Goal: Transaction & Acquisition: Purchase product/service

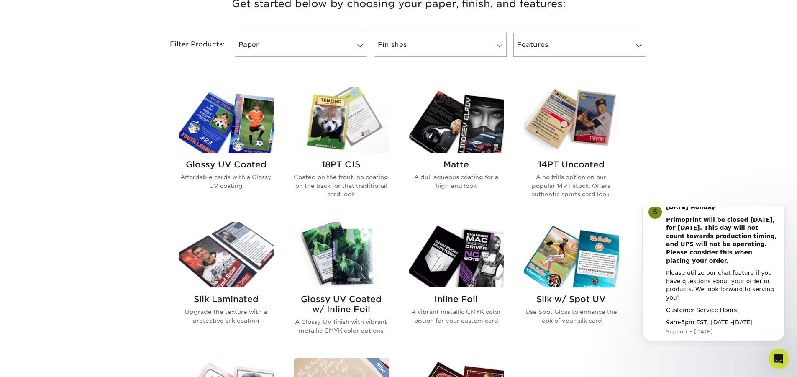
scroll to position [335, 0]
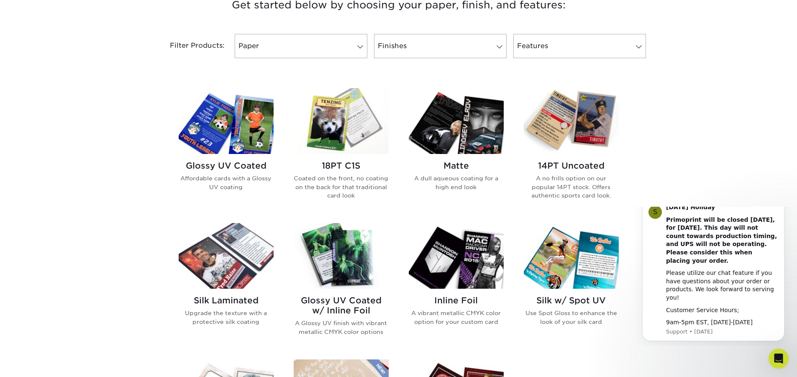
click at [242, 142] on img at bounding box center [226, 121] width 95 height 66
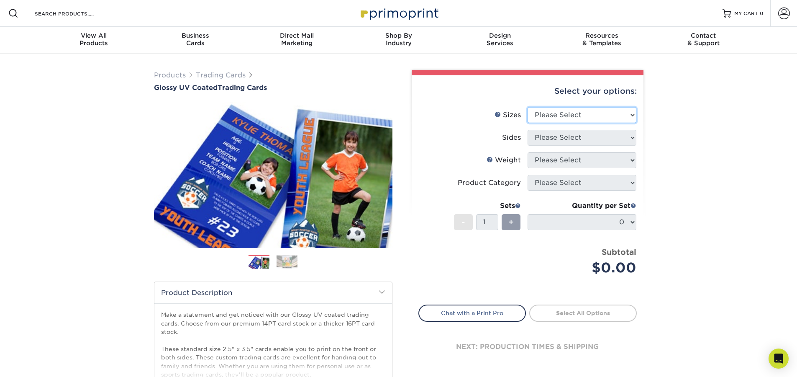
click at [603, 118] on select "Please Select 2.5" x 3.5"" at bounding box center [582, 115] width 109 height 16
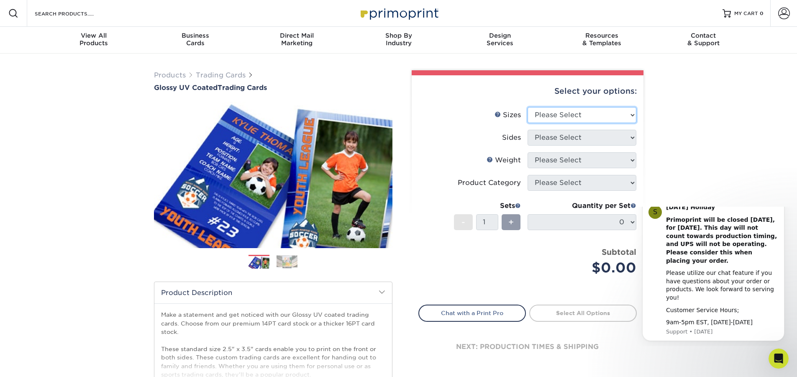
select select "2.50x3.50"
click at [528, 107] on select "Please Select 2.5" x 3.5"" at bounding box center [582, 115] width 109 height 16
click at [604, 139] on select "Please Select Print Both Sides Print Front Only" at bounding box center [582, 138] width 109 height 16
select select "13abbda7-1d64-4f25-8bb2-c179b224825d"
click at [528, 130] on select "Please Select Print Both Sides Print Front Only" at bounding box center [582, 138] width 109 height 16
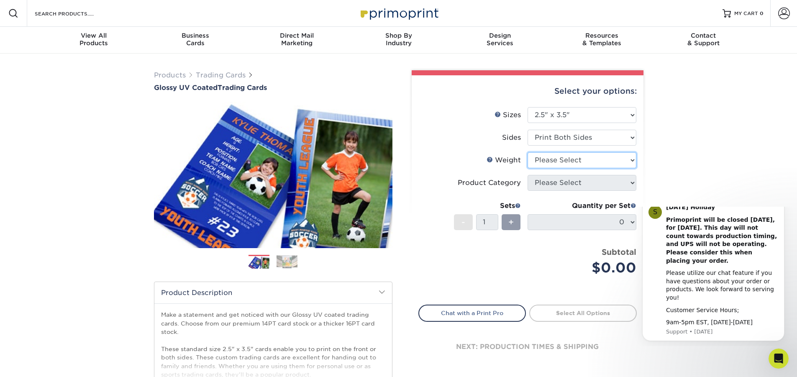
click at [593, 165] on select "Please Select 16PT 14PT 18PT C1S" at bounding box center [582, 160] width 109 height 16
select select "16PT"
click at [528, 152] on select "Please Select 16PT 14PT 18PT C1S" at bounding box center [582, 160] width 109 height 16
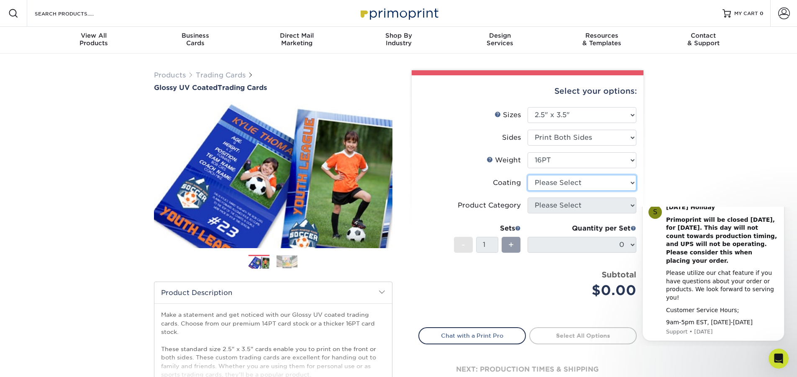
click at [584, 184] on select at bounding box center [582, 183] width 109 height 16
select select "1e8116af-acfc-44b1-83dc-8181aa338834"
click at [528, 175] on select at bounding box center [582, 183] width 109 height 16
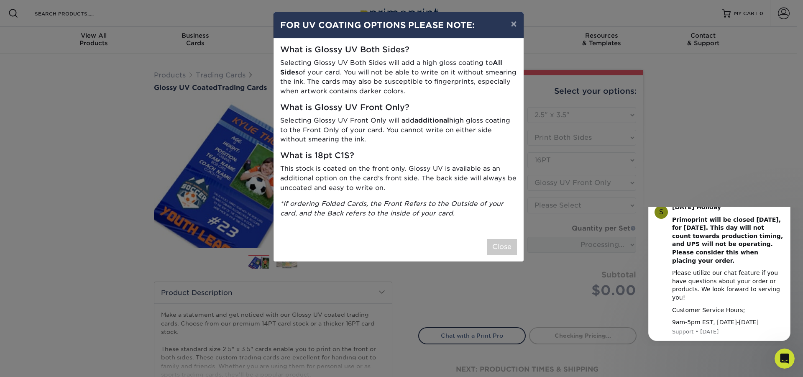
click at [485, 244] on div "Close" at bounding box center [399, 247] width 250 height 30
click at [512, 252] on button "Close" at bounding box center [502, 247] width 30 height 16
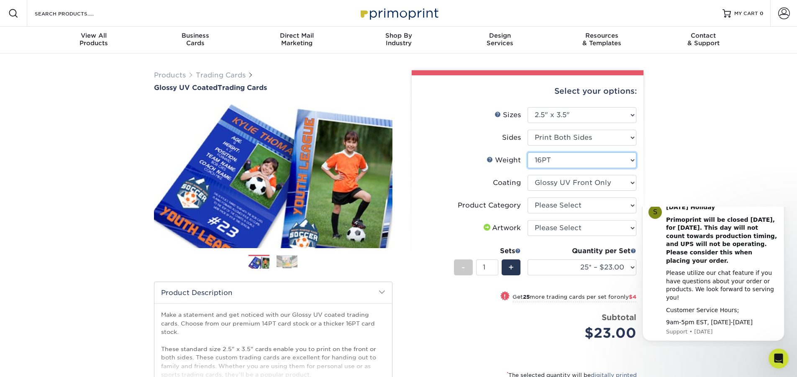
click at [553, 157] on select "Please Select 16PT 14PT 18PT C1S" at bounding box center [582, 160] width 109 height 16
select select "18PTC1S"
click at [528, 152] on select "Please Select 16PT 14PT 18PT C1S" at bounding box center [582, 160] width 109 height 16
click at [609, 187] on select at bounding box center [582, 183] width 109 height 16
select select "1e8116af-acfc-44b1-83dc-8181aa338834"
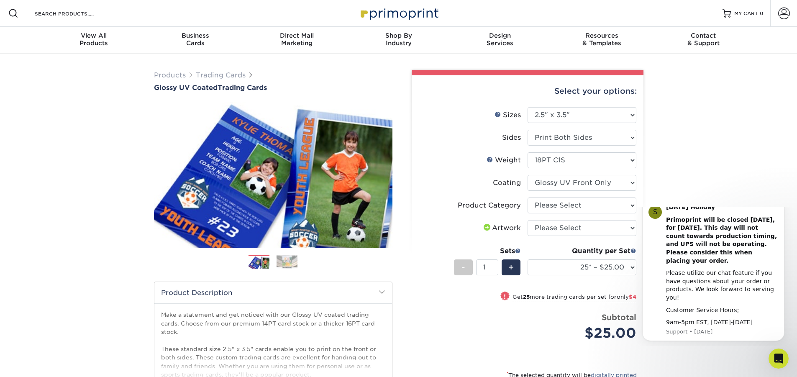
click at [528, 175] on select at bounding box center [582, 183] width 109 height 16
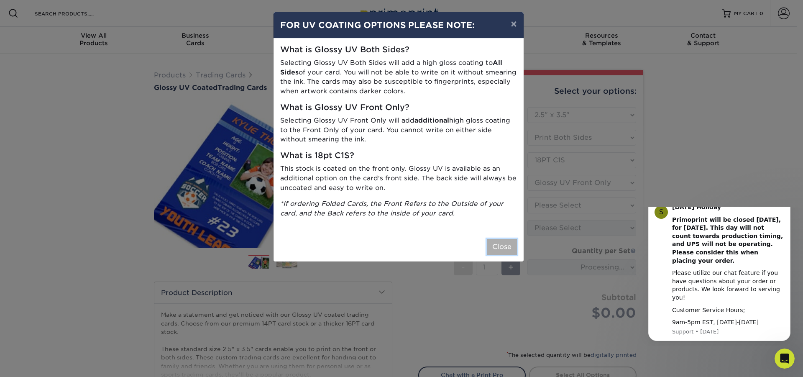
click at [499, 246] on button "Close" at bounding box center [502, 247] width 30 height 16
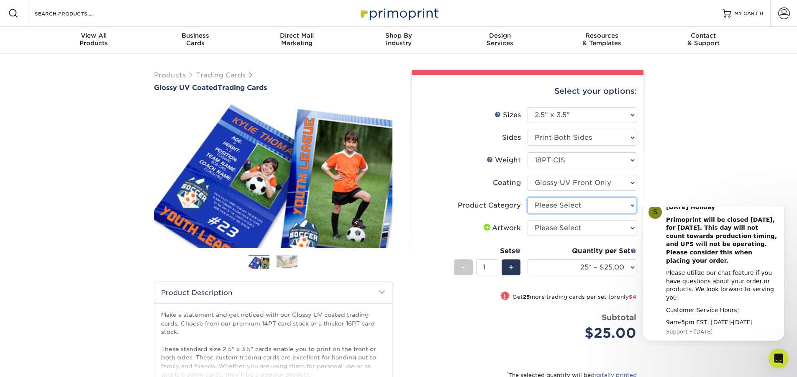
click at [566, 202] on select "Please Select Trading Cards" at bounding box center [582, 205] width 109 height 16
select select "c2f9bce9-36c2-409d-b101-c29d9d031e18"
click at [528, 197] on select "Please Select Trading Cards" at bounding box center [582, 205] width 109 height 16
click at [573, 227] on select "Please Select I will upload files I need a design - $100" at bounding box center [582, 228] width 109 height 16
select select "upload"
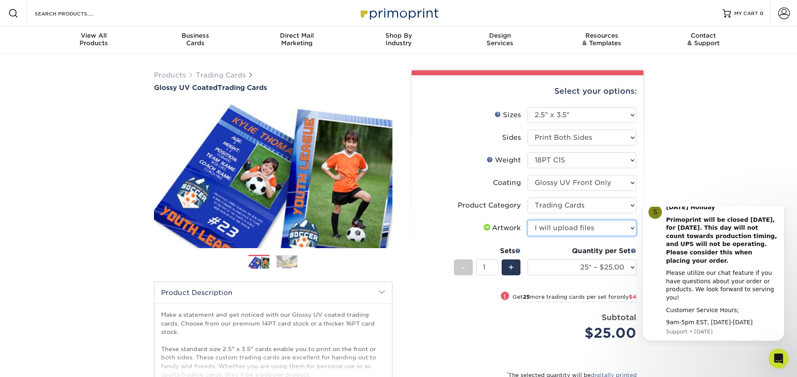
click at [528, 220] on select "Please Select I will upload files I need a design - $100" at bounding box center [582, 228] width 109 height 16
click at [605, 267] on select "25* – $25.00 50* – $29.00 75* – $37.00 100* – $41.00 250* – $48.00 500 – $58.00…" at bounding box center [582, 267] width 109 height 16
click at [660, 126] on div "Products Trading Cards Glossy UV Coated Trading Cards Previous Next /" at bounding box center [398, 277] width 797 height 447
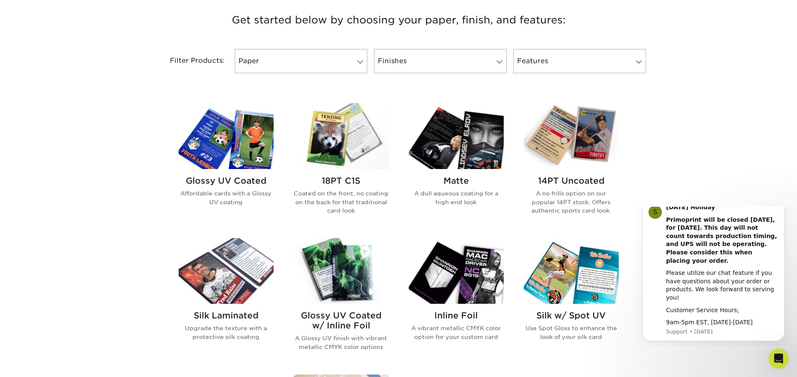
scroll to position [335, 0]
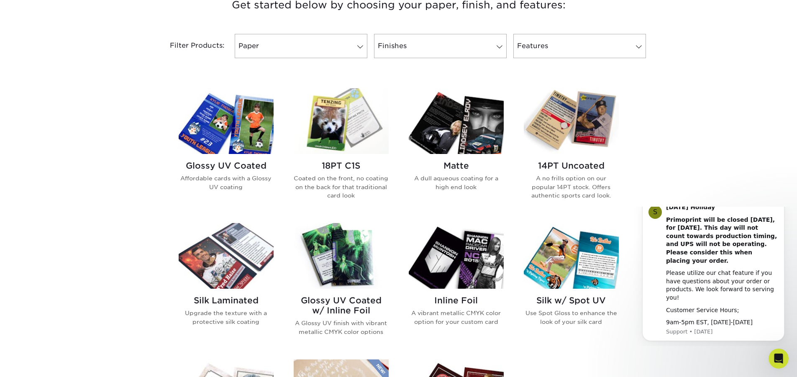
click at [567, 109] on img at bounding box center [571, 121] width 95 height 66
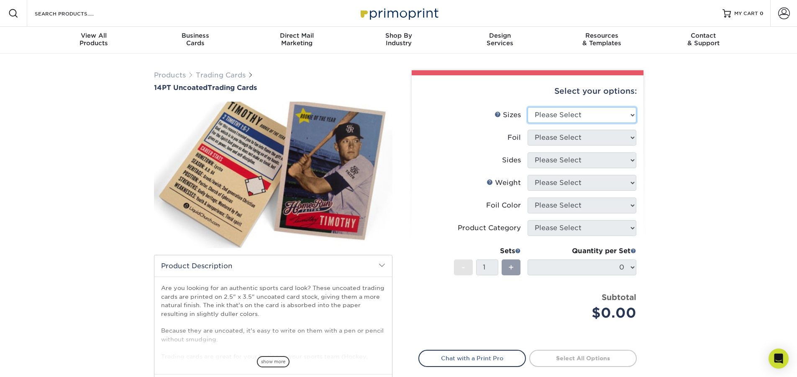
click at [585, 115] on select "Please Select 2.5" x 3.5"" at bounding box center [582, 115] width 109 height 16
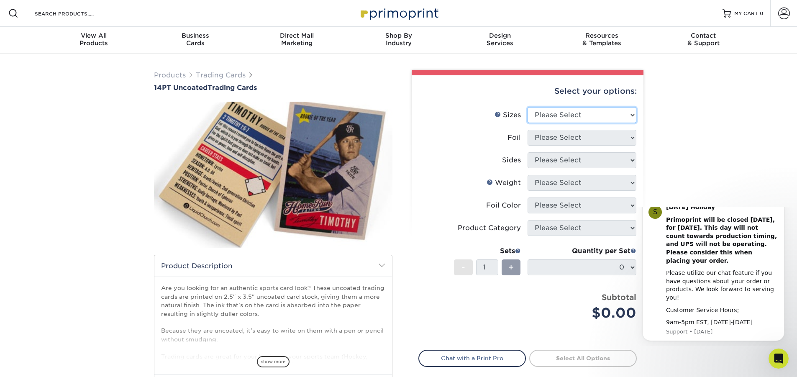
select select "2.50x3.50"
click at [528, 107] on select "Please Select 2.5" x 3.5"" at bounding box center [582, 115] width 109 height 16
click at [584, 139] on select "Please Select Yes No" at bounding box center [582, 138] width 109 height 16
select select "1"
click at [528, 130] on select "Please Select Yes No" at bounding box center [582, 138] width 109 height 16
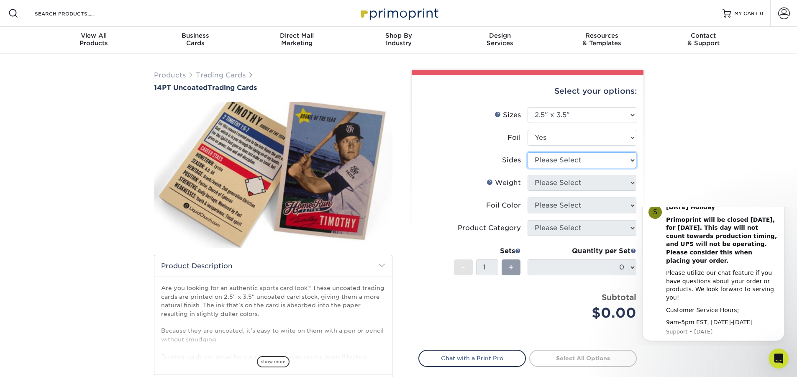
click at [573, 156] on select "Please Select Print Both Sides - Foil Both Sides Print Both Sides - Foil Front …" at bounding box center [582, 160] width 109 height 16
click at [528, 152] on select "Please Select Print Both Sides - Foil Both Sides Print Both Sides - Foil Front …" at bounding box center [582, 160] width 109 height 16
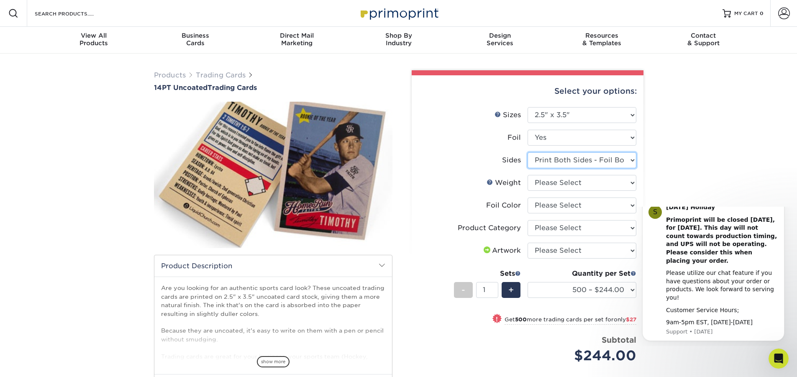
click at [594, 155] on select "Please Select Print Both Sides - Foil Both Sides Print Both Sides - Foil Front …" at bounding box center [582, 160] width 109 height 16
click at [597, 297] on select "500 – $244.00 1000 – $271.00 2500 – $621.00 5000 – $1159.00" at bounding box center [582, 290] width 109 height 16
click at [595, 269] on div "Quantity per Set" at bounding box center [582, 274] width 109 height 10
click at [570, 172] on li "Sides Please Select Print Both Sides - Foil Both Sides Print Both Sides - Foil …" at bounding box center [528, 163] width 218 height 23
click at [574, 163] on select "Please Select Print Both Sides - Foil Both Sides Print Both Sides - Foil Front …" at bounding box center [582, 160] width 109 height 16
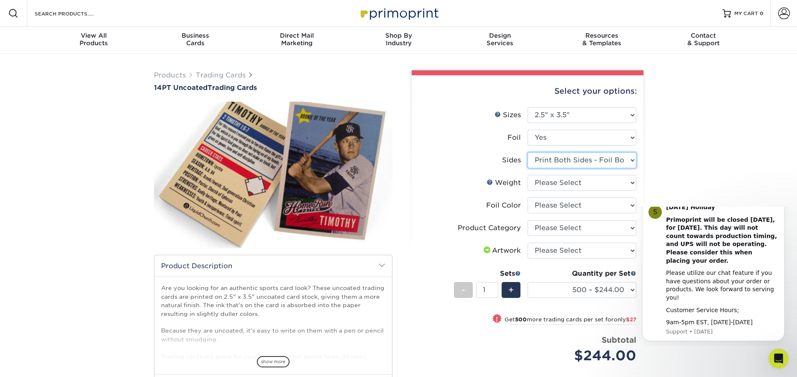
select select "-1"
click at [528, 152] on select "Please Select Print Both Sides - Foil Both Sides Print Both Sides - Foil Front …" at bounding box center [582, 160] width 109 height 16
select select
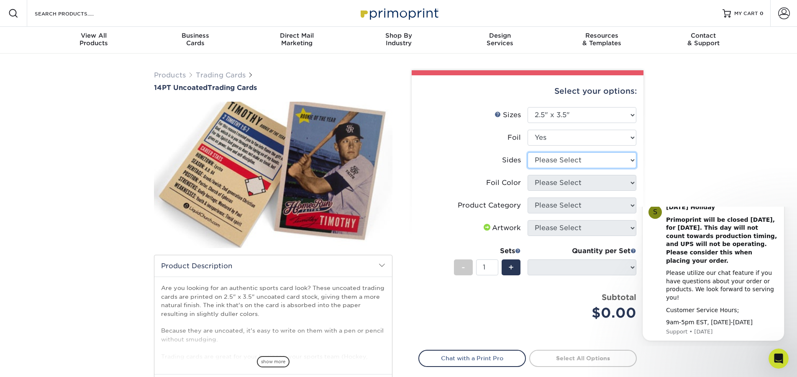
click at [578, 157] on select "Please Select Print Both Sides - Foil Both Sides Print Both Sides - Foil Front …" at bounding box center [582, 160] width 109 height 16
click at [432, 158] on label "Sides" at bounding box center [473, 160] width 109 height 16
click at [568, 159] on select "Please Select Print Both Sides - Foil Both Sides Print Both Sides - Foil Front …" at bounding box center [582, 160] width 109 height 16
select select "a75ac2f1-9911-48d6-841d-245b5ac08f27"
click at [528, 152] on select "Please Select Print Both Sides - Foil Both Sides Print Both Sides - Foil Front …" at bounding box center [582, 160] width 109 height 16
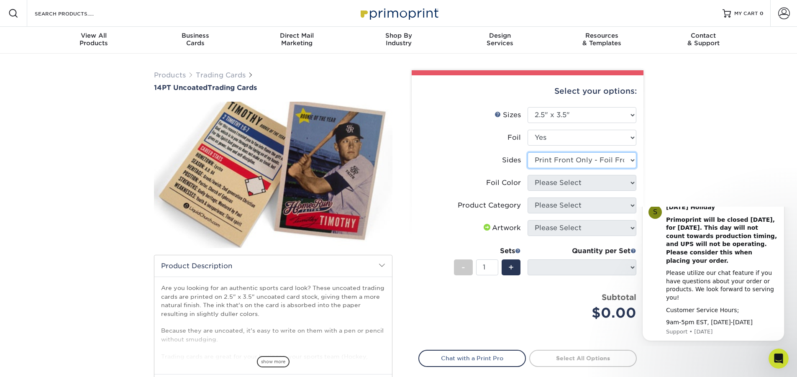
select select "-1"
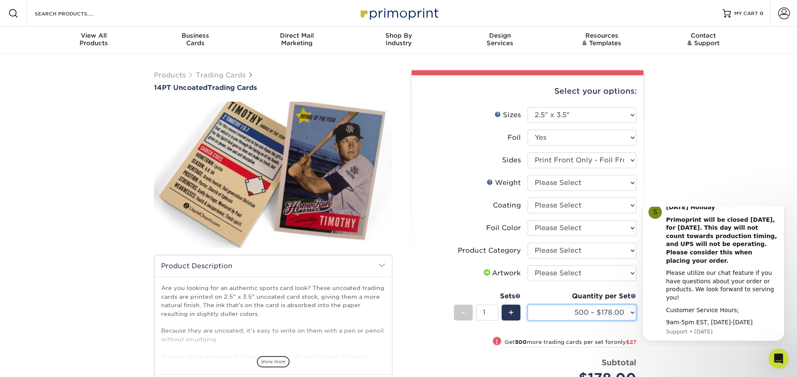
click at [575, 307] on select "500 – $178.00 1000 – $205.00 2500 – $478.00 5000 – $908.00" at bounding box center [582, 313] width 109 height 16
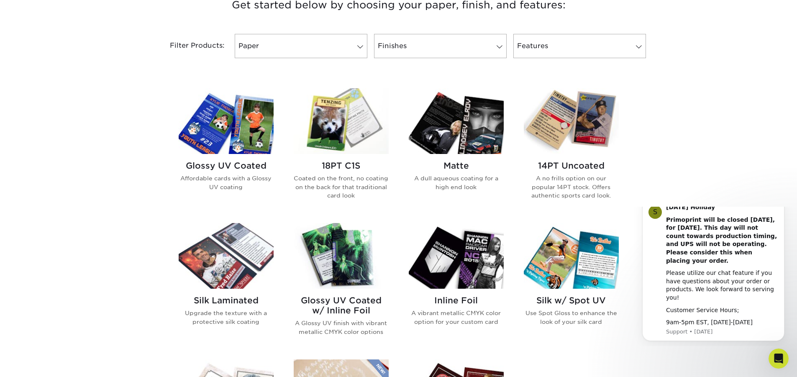
click at [343, 125] on img at bounding box center [341, 121] width 95 height 66
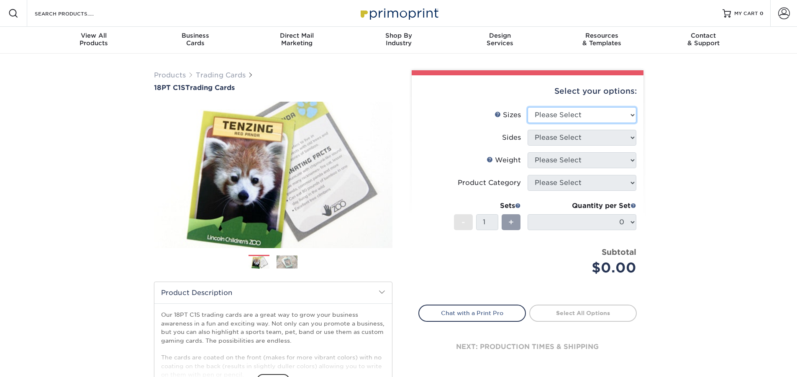
click at [567, 115] on select "Please Select 2.5" x 3.5"" at bounding box center [582, 115] width 109 height 16
select select "2.50x3.50"
click at [528, 107] on select "Please Select 2.5" x 3.5"" at bounding box center [582, 115] width 109 height 16
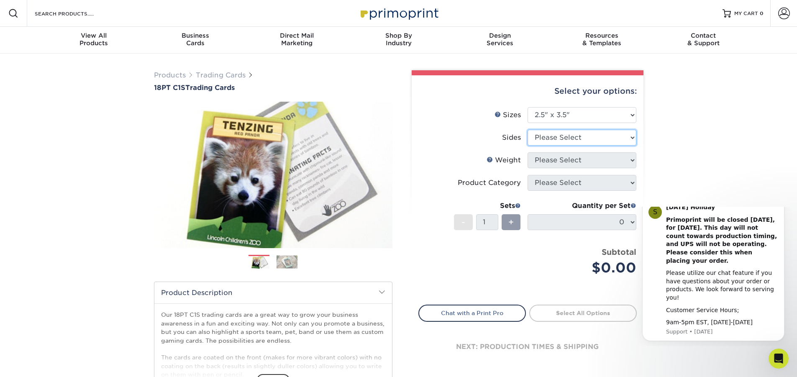
click at [571, 138] on select "Please Select Print Both Sides Print Front Only" at bounding box center [582, 138] width 109 height 16
select select "13abbda7-1d64-4f25-8bb2-c179b224825d"
click at [528, 130] on select "Please Select Print Both Sides Print Front Only" at bounding box center [582, 138] width 109 height 16
click at [574, 159] on select "Please Select 18PT C1S" at bounding box center [582, 160] width 109 height 16
select select "18PTC1S"
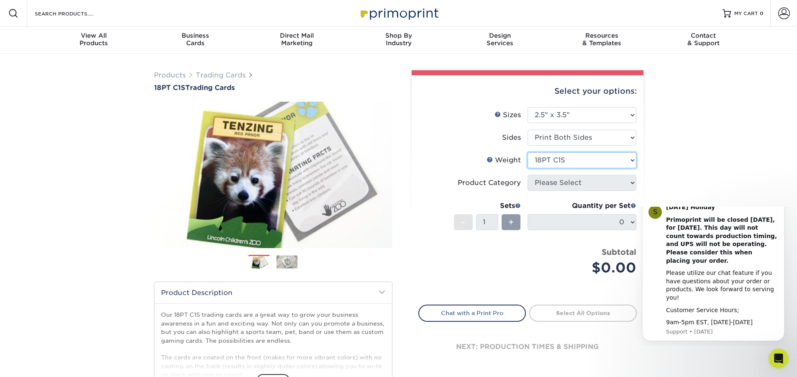
click at [528, 152] on select "Please Select 18PT C1S" at bounding box center [582, 160] width 109 height 16
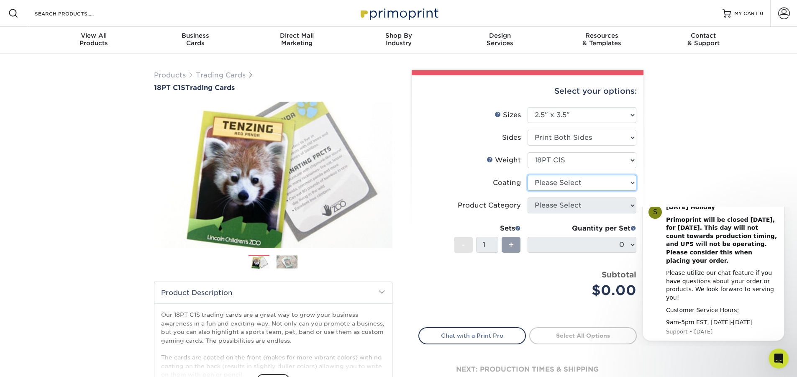
click at [571, 183] on select at bounding box center [582, 183] width 109 height 16
select select "3e7618de-abca-4bda-9f97-8b9129e913d8"
click at [528, 175] on select at bounding box center [582, 183] width 109 height 16
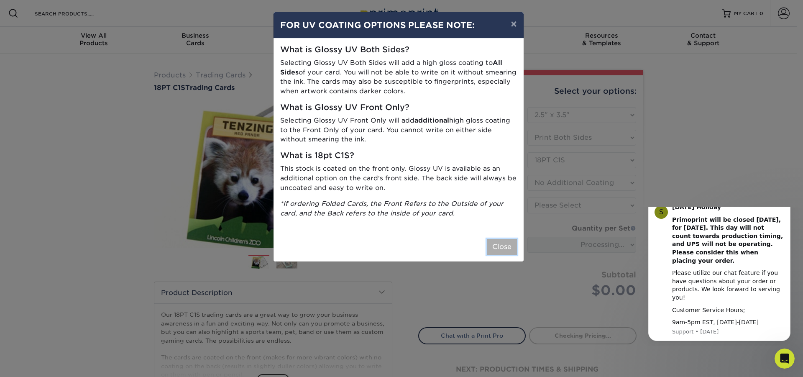
click at [499, 248] on button "Close" at bounding box center [502, 247] width 30 height 16
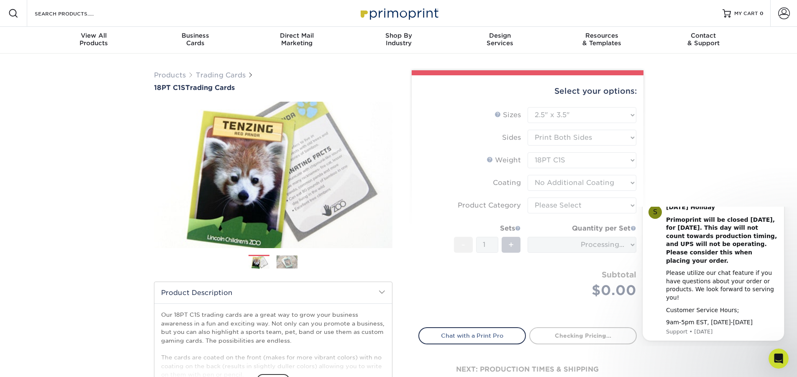
click at [561, 205] on form "Sizes Help Sizes Please Select 2.5" x 3.5" Sides Please Select 18PT C1S" at bounding box center [527, 212] width 218 height 210
click at [562, 205] on form "Sizes Help Sizes Please Select 2.5" x 3.5" Sides Please Select 18PT C1S" at bounding box center [527, 212] width 218 height 210
click at [563, 205] on form "Sizes Help Sizes Please Select 2.5" x 3.5" Sides Please Select 18PT C1S" at bounding box center [527, 212] width 218 height 210
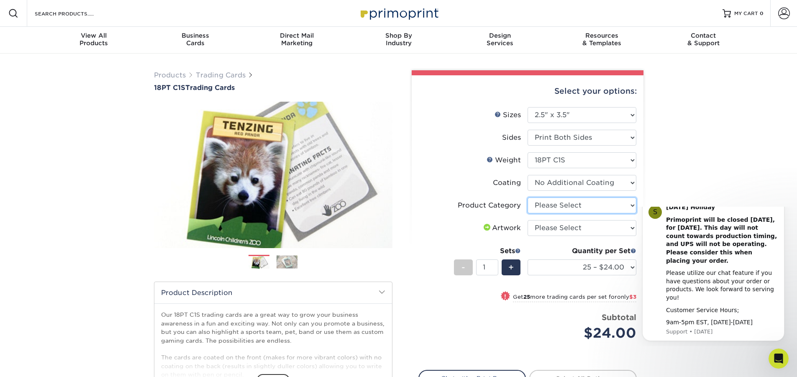
click at [607, 202] on select "Please Select Trading Cards" at bounding box center [582, 205] width 109 height 16
select select "c2f9bce9-36c2-409d-b101-c29d9d031e18"
click at [528, 197] on select "Please Select Trading Cards" at bounding box center [582, 205] width 109 height 16
click at [598, 264] on select "25 – $24.00 50 – $27.00 75 – $35.00 100 – $39.00 250 – $45.00 500 – $55.00 1000…" at bounding box center [582, 267] width 109 height 16
select select "100 – $39.00"
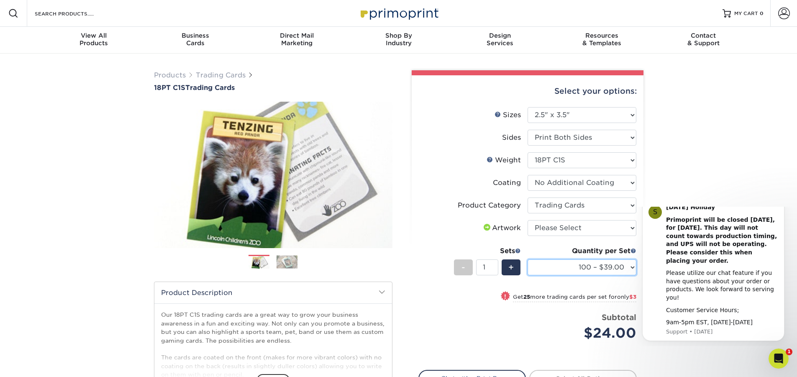
click at [528, 259] on select "25 – $24.00 50 – $27.00 75 – $35.00 100 – $39.00 250 – $45.00 500 – $55.00 1000…" at bounding box center [582, 267] width 109 height 16
click at [616, 272] on select "25 – $24.00 50 – $27.00 75 – $35.00 100 – $39.00 250 – $45.00 500 – $55.00 1000…" at bounding box center [582, 267] width 109 height 16
click at [644, 157] on div "Select your options: Sizes Help Sizes Please Select 2.5" x 3.5" Sides - 1" at bounding box center [524, 269] width 251 height 398
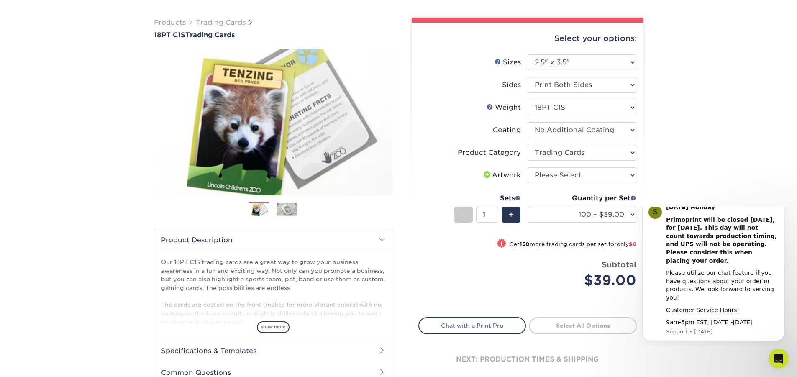
scroll to position [126, 0]
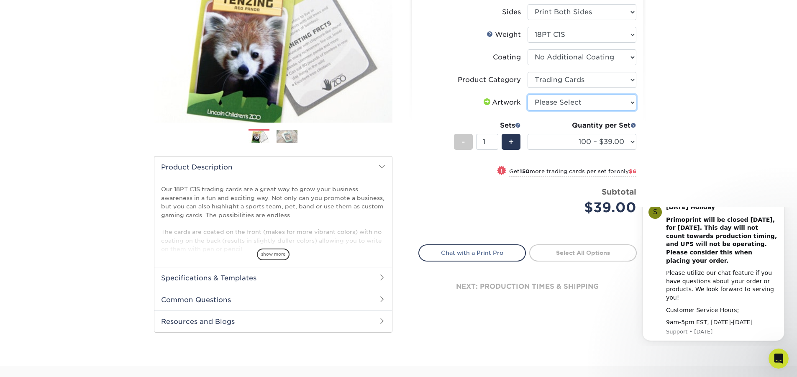
click at [563, 108] on select "Please Select I will upload files I need a design - $100" at bounding box center [582, 103] width 109 height 16
select select "upload"
click at [528, 95] on select "Please Select I will upload files I need a design - $100" at bounding box center [582, 103] width 109 height 16
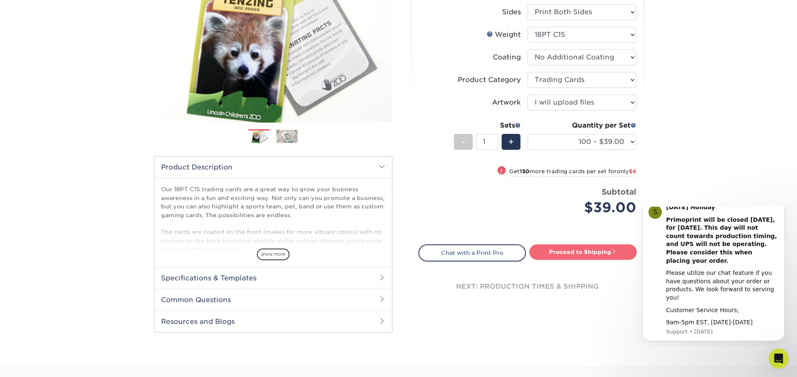
click at [570, 253] on link "Proceed to Shipping" at bounding box center [583, 251] width 108 height 15
type input "Set 1"
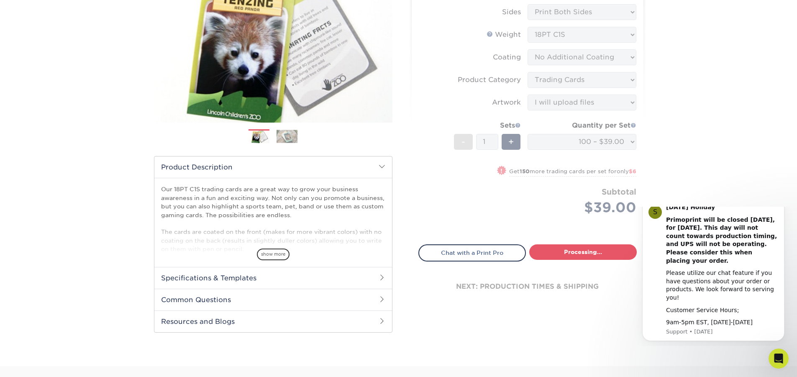
select select "9109923d-7058-4033-817a-6a9dd4fe8c96"
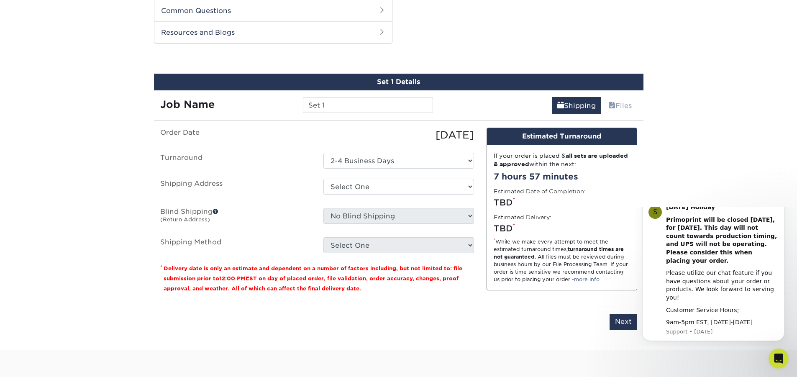
scroll to position [417, 0]
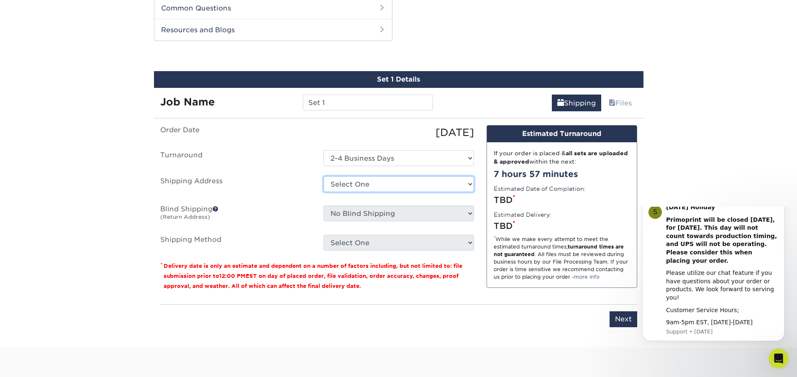
click at [385, 182] on select "Select One + Add New Address - Login" at bounding box center [398, 184] width 151 height 16
select select "newaddress"
click at [323, 176] on select "Select One + Add New Address - Login" at bounding box center [398, 184] width 151 height 16
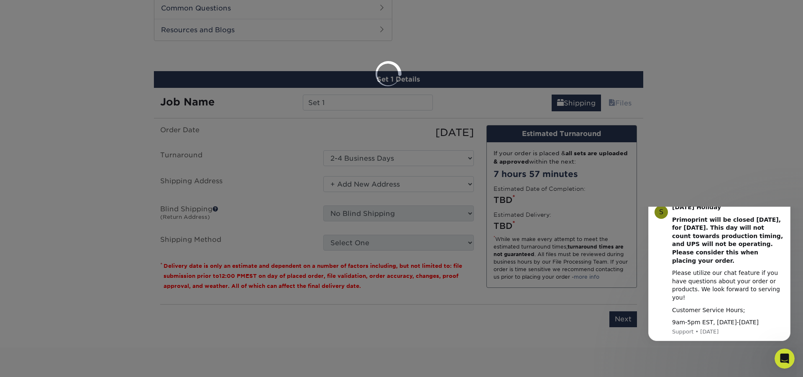
click at [405, 222] on div at bounding box center [401, 188] width 803 height 377
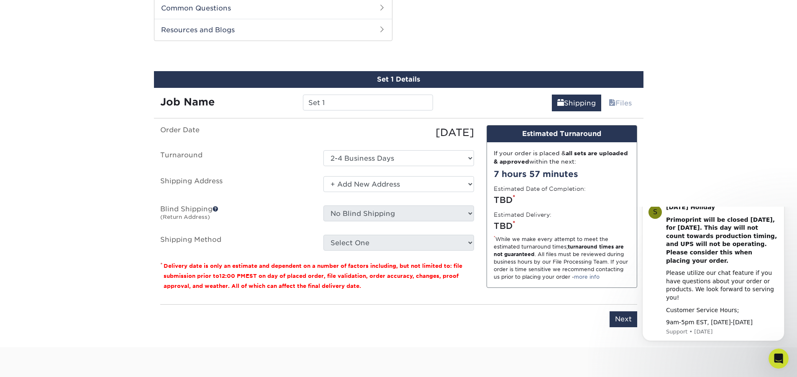
click at [447, 254] on fieldset "Order Date [DATE] [GEOGRAPHIC_DATA] Select One 2-4 Business Days Shipping Addre…" at bounding box center [317, 193] width 314 height 136
click at [569, 100] on link "Shipping" at bounding box center [576, 103] width 49 height 17
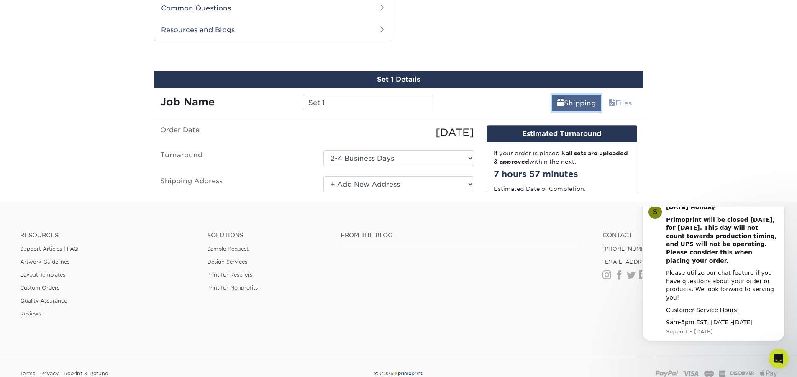
scroll to position [413, 0]
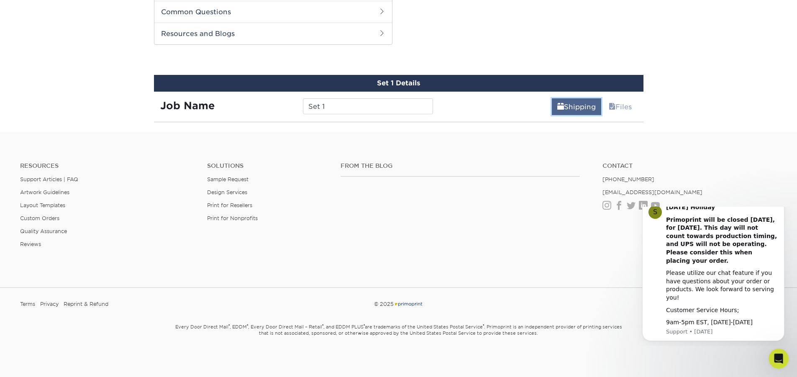
click at [560, 105] on span at bounding box center [560, 107] width 7 height 8
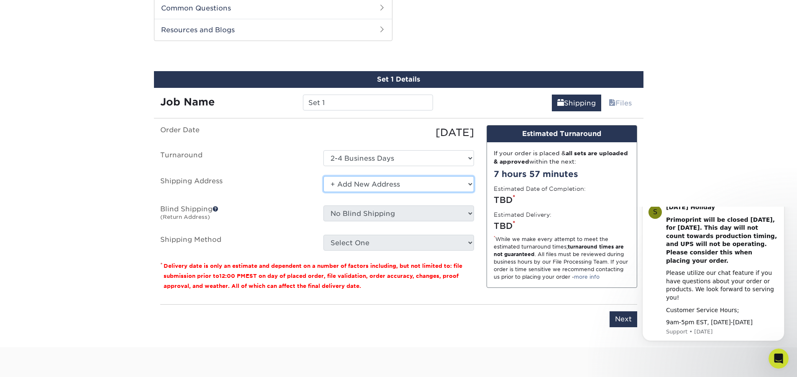
click at [344, 187] on select "Select One + Add New Address - Login" at bounding box center [398, 184] width 151 height 16
click at [323, 176] on select "Select One + Add New Address - Login" at bounding box center [398, 184] width 151 height 16
drag, startPoint x: 332, startPoint y: 187, endPoint x: 343, endPoint y: 191, distance: 11.7
click at [332, 187] on select "Select One + Add New Address - Login" at bounding box center [398, 184] width 151 height 16
click at [323, 176] on select "Select One + Add New Address - Login" at bounding box center [398, 184] width 151 height 16
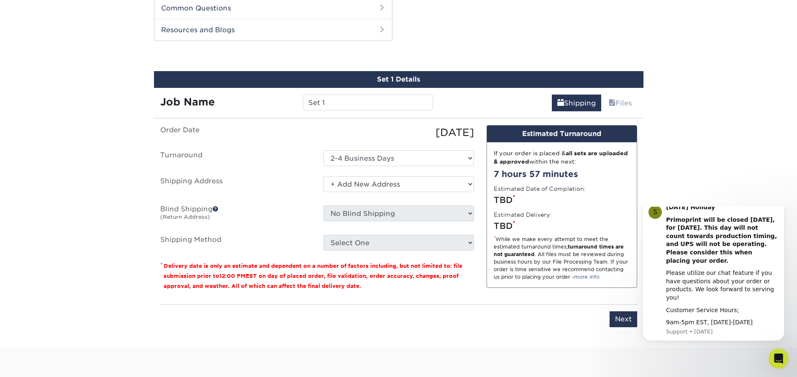
click at [352, 149] on ul "Order Date [DATE] [GEOGRAPHIC_DATA] Select One 2-4 Business Days Shipping Addre…" at bounding box center [317, 188] width 314 height 126
click at [359, 170] on ul "Order Date [DATE] [GEOGRAPHIC_DATA] Select One 2-4 Business Days Shipping Addre…" at bounding box center [317, 188] width 314 height 126
click at [359, 162] on select "Select One 2-4 Business Days" at bounding box center [398, 158] width 151 height 16
click at [360, 164] on select "Select One 2-4 Business Days" at bounding box center [398, 158] width 151 height 16
click at [632, 318] on input "Next" at bounding box center [624, 319] width 28 height 16
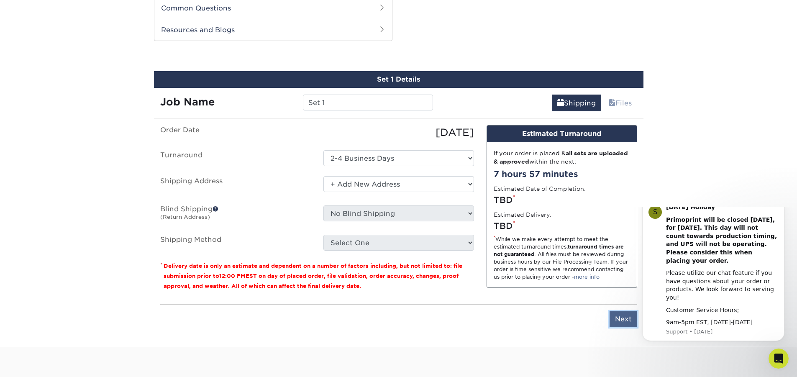
type input "Next"
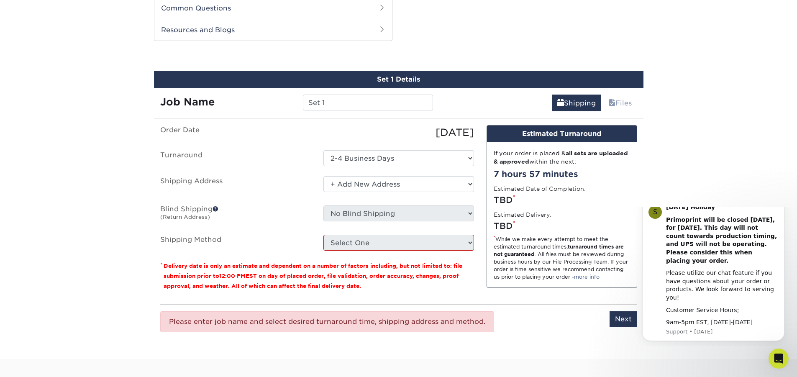
click at [419, 238] on ul "Order Date [DATE] [GEOGRAPHIC_DATA] Select One 2-4 Business Days Shipping Addre…" at bounding box center [317, 188] width 314 height 126
drag, startPoint x: 449, startPoint y: 254, endPoint x: 452, endPoint y: 241, distance: 13.8
click at [449, 251] on fieldset "Order Date [DATE] [GEOGRAPHIC_DATA] Select One 2-4 Business Days Shipping Addre…" at bounding box center [317, 193] width 314 height 136
click at [336, 114] on div "Set 1 Details Job Name Set 1 Shipping Files You've choosen mailing services! If…" at bounding box center [399, 210] width 490 height 278
click at [342, 105] on input "Set 1" at bounding box center [368, 103] width 130 height 16
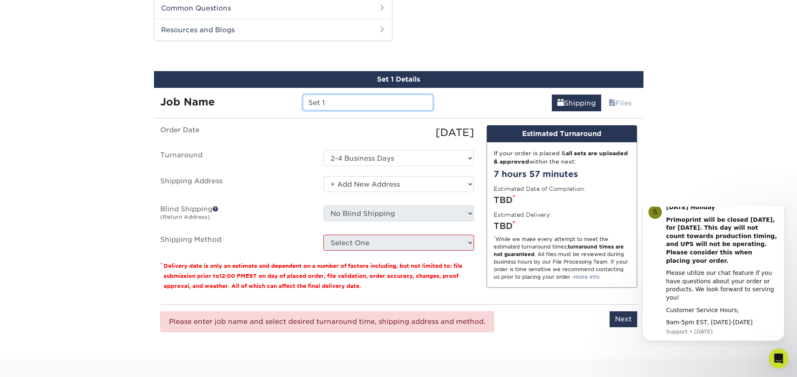
click at [342, 105] on input "Set 1" at bounding box center [368, 103] width 130 height 16
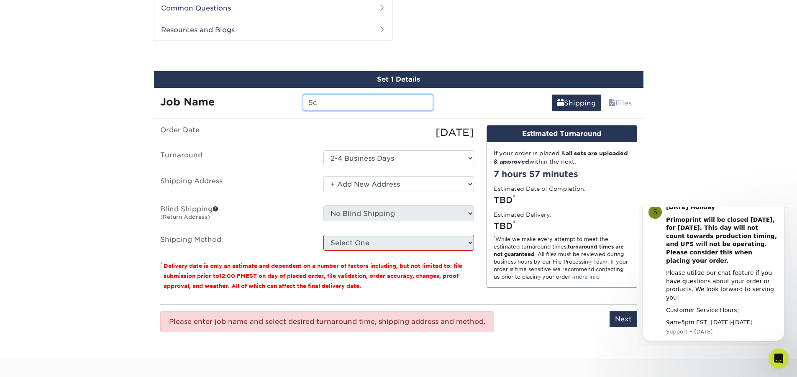
type input "S"
type input "[GEOGRAPHIC_DATA]"
click at [195, 146] on ul "Order Date [DATE] [GEOGRAPHIC_DATA] Select One 2-4 Business Days Shipping Addre…" at bounding box center [317, 188] width 314 height 126
click at [292, 177] on label "Shipping Address" at bounding box center [235, 185] width 163 height 19
drag, startPoint x: 633, startPoint y: 320, endPoint x: 0, endPoint y: 113, distance: 666.3
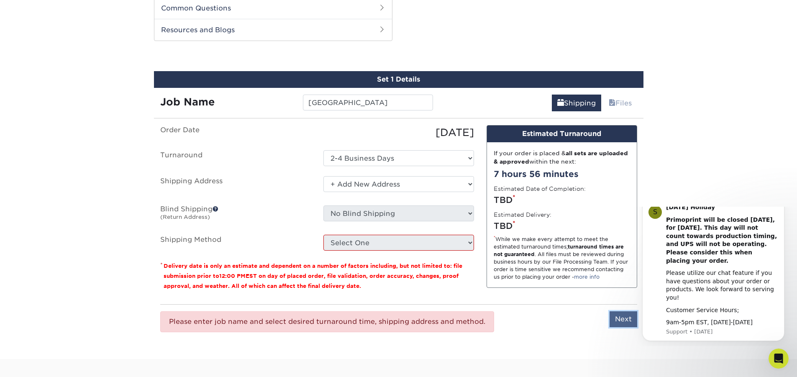
click at [633, 320] on input "Next" at bounding box center [624, 319] width 28 height 16
click at [630, 320] on html "S [DATE] Holiday Primoprint will be closed [DATE], for [DATE]. This day will no…" at bounding box center [713, 276] width 167 height 139
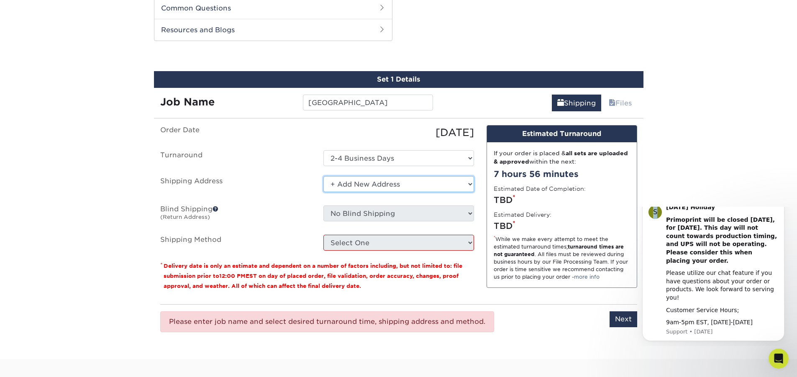
click at [386, 182] on select "Select One + Add New Address - Login" at bounding box center [398, 184] width 151 height 16
drag, startPoint x: 208, startPoint y: 200, endPoint x: 228, endPoint y: 195, distance: 20.8
click at [208, 200] on ul "Order Date [DATE] [GEOGRAPHIC_DATA] Select One 2-4 Business Days Shipping Addre…" at bounding box center [317, 188] width 314 height 126
click at [747, 212] on div "[DATE] Holiday" at bounding box center [722, 207] width 112 height 8
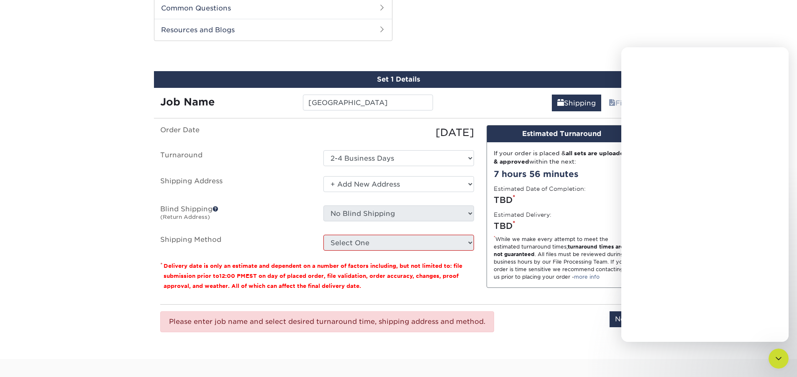
scroll to position [0, 0]
click at [745, 203] on div "Intercom messenger" at bounding box center [704, 208] width 167 height 268
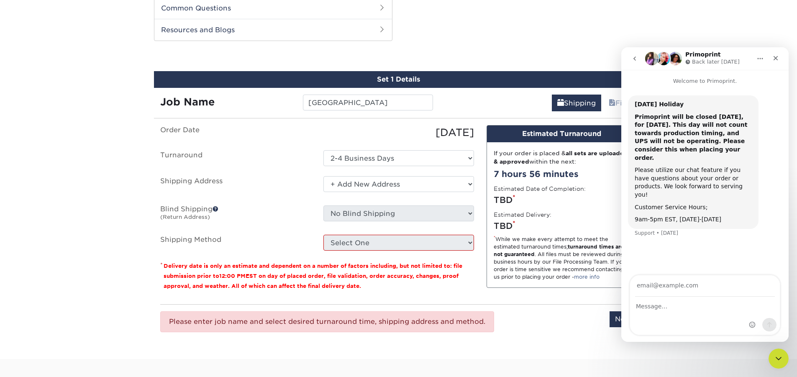
drag, startPoint x: 692, startPoint y: 337, endPoint x: 710, endPoint y: 341, distance: 17.7
click at [699, 340] on div "Intercom messenger" at bounding box center [704, 308] width 167 height 67
click at [775, 358] on icon "Close Intercom Messenger" at bounding box center [777, 357] width 10 height 10
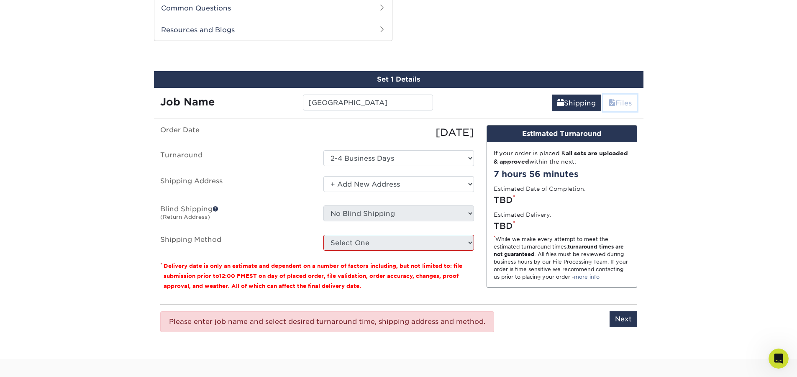
click at [628, 111] on link "Files" at bounding box center [620, 103] width 34 height 17
click at [622, 321] on input "Next" at bounding box center [624, 319] width 28 height 16
click at [630, 318] on input "Next" at bounding box center [624, 319] width 28 height 16
type input "Next"
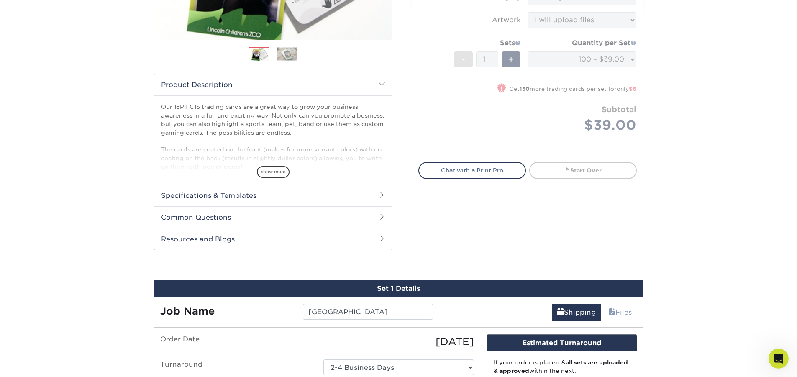
scroll to position [375, 0]
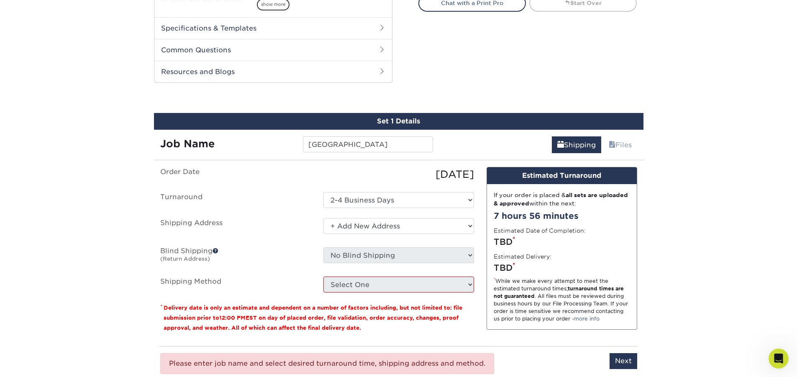
click at [410, 208] on ul "Order Date [DATE] [GEOGRAPHIC_DATA] Select One 2-4 Business Days Shipping Addre…" at bounding box center [317, 230] width 314 height 126
click at [410, 218] on ul "Order Date [DATE] [GEOGRAPHIC_DATA] Select One 2-4 Business Days Shipping Addre…" at bounding box center [317, 230] width 314 height 126
click at [404, 236] on div "Select One + Add New Address - Login" at bounding box center [398, 227] width 163 height 19
click at [401, 234] on select "Select One + Add New Address - Login" at bounding box center [398, 226] width 151 height 16
click at [323, 218] on select "Select One + Add New Address - Login" at bounding box center [398, 226] width 151 height 16
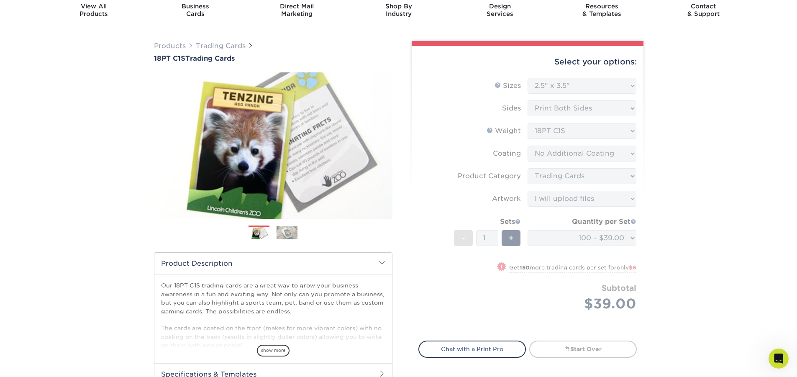
scroll to position [0, 0]
